Goal: Use online tool/utility: Utilize a website feature to perform a specific function

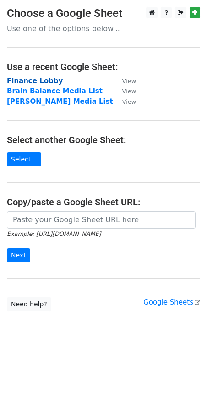
click at [38, 83] on strong "Finance Lobby" at bounding box center [35, 81] width 56 height 8
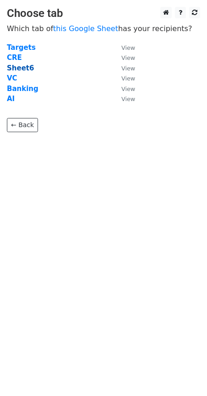
click at [21, 67] on strong "Sheet6" at bounding box center [20, 68] width 27 height 8
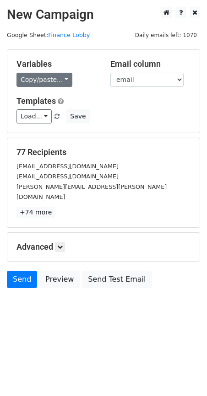
click at [32, 77] on link "Copy/paste..." at bounding box center [44, 80] width 56 height 14
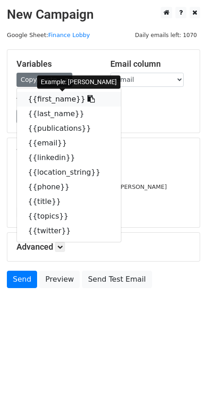
click at [44, 103] on link "{{first_name}}" at bounding box center [69, 99] width 104 height 15
